Goal: Information Seeking & Learning: Learn about a topic

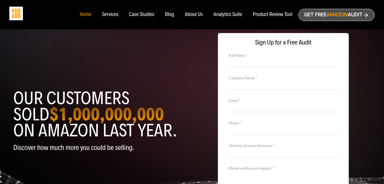
click at [138, 16] on div "Case Studies" at bounding box center [141, 15] width 25 height 6
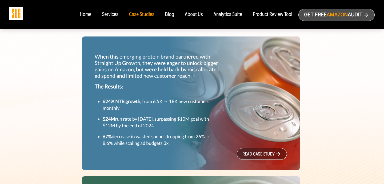
scroll to position [177, 0]
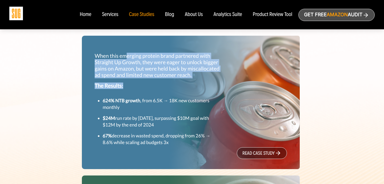
drag, startPoint x: 125, startPoint y: 58, endPoint x: 125, endPoint y: 98, distance: 40.0
click at [125, 98] on div "When this emerging protein brand partnered with Straight Up Growth, they were e…" at bounding box center [158, 100] width 134 height 102
click at [125, 98] on strong "624% NTB growth" at bounding box center [122, 101] width 38 height 6
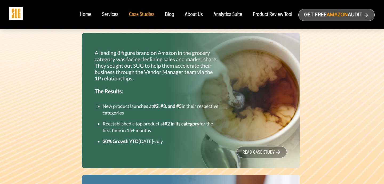
scroll to position [320, 0]
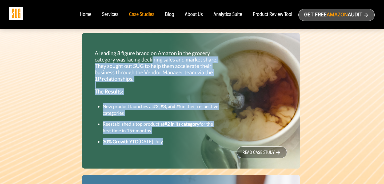
drag, startPoint x: 153, startPoint y: 57, endPoint x: 161, endPoint y: 141, distance: 85.2
click at [161, 142] on div "A leading 8 figure brand on Amazon in the grocery category was facing declining…" at bounding box center [158, 97] width 134 height 103
click at [161, 141] on small "30% Growth YTD 2025 Jan-July" at bounding box center [133, 142] width 60 height 6
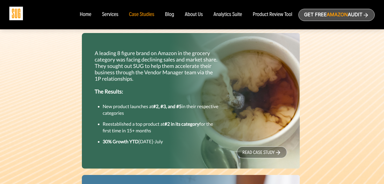
click at [256, 149] on link "read case study" at bounding box center [262, 153] width 50 height 12
